Goal: Task Accomplishment & Management: Manage account settings

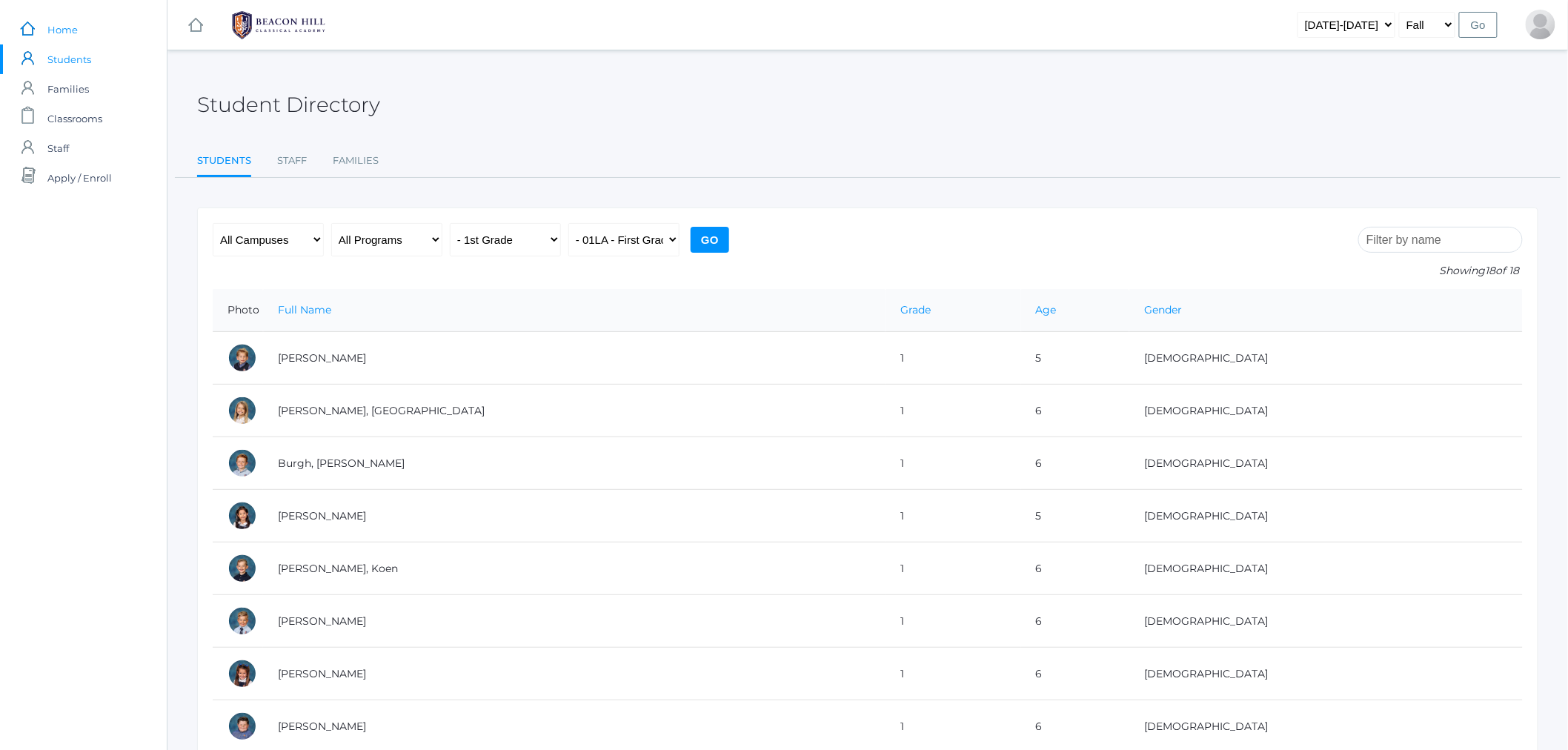
click at [83, 35] on link "icons/ui/navigation/home Created with Sketch. Home" at bounding box center [83, 29] width 167 height 29
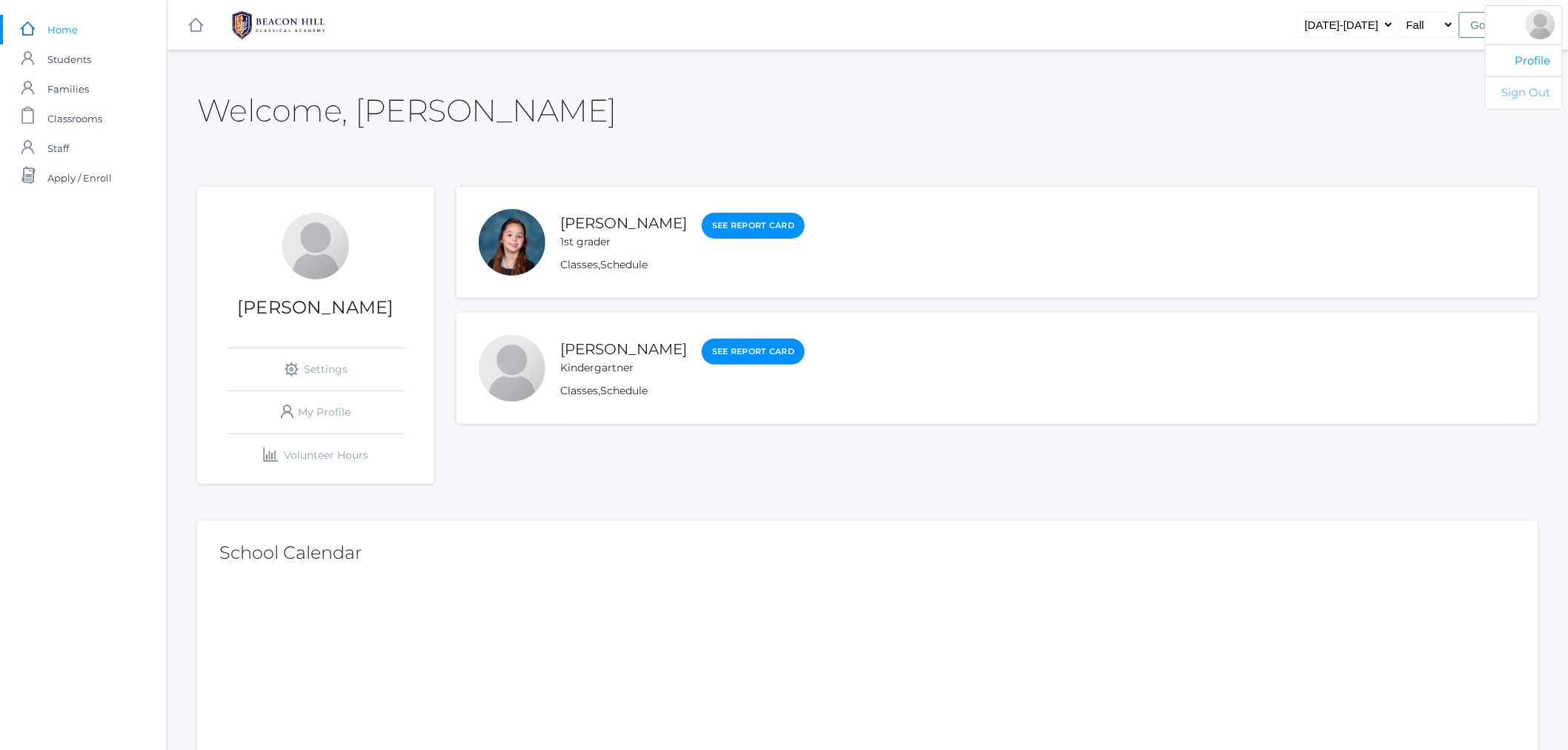
click at [1531, 99] on link "Sign Out" at bounding box center [1524, 93] width 76 height 33
